Goal: Complete application form

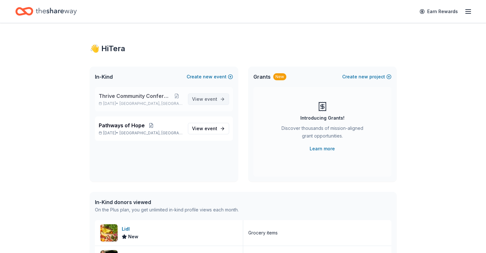
click at [204, 101] on span "View event" at bounding box center [204, 99] width 25 height 8
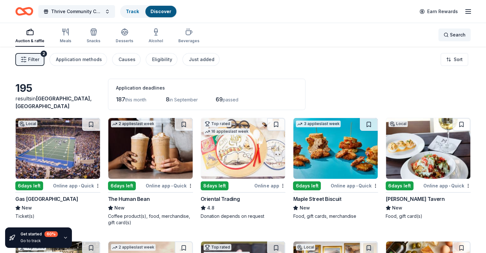
click at [452, 32] on span "Search" at bounding box center [458, 35] width 16 height 8
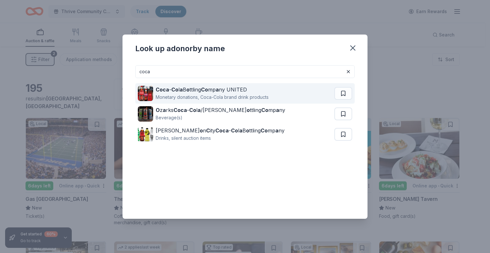
type input "coca"
click at [201, 90] on div "Coca - Co l a B o ttling Co mp a [GEOGRAPHIC_DATA]" at bounding box center [212, 90] width 113 height 8
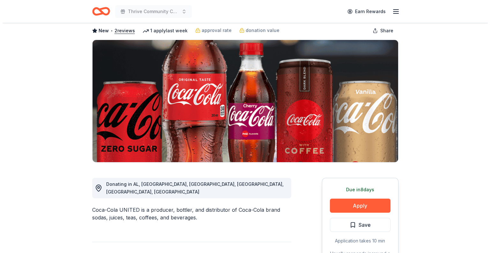
scroll to position [64, 0]
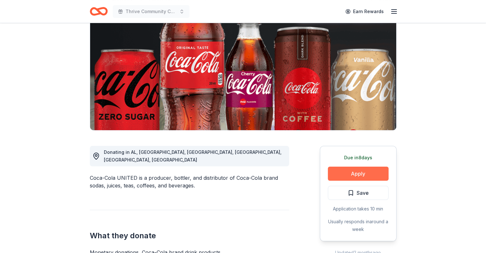
click at [349, 175] on button "Apply" at bounding box center [358, 173] width 61 height 14
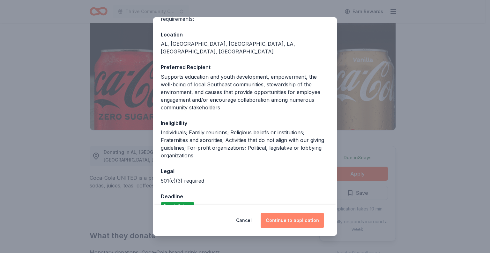
click at [296, 217] on button "Continue to application" at bounding box center [293, 219] width 64 height 15
